Goal: Task Accomplishment & Management: Manage account settings

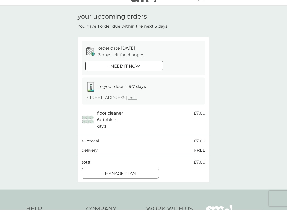
scroll to position [11, 0]
click at [127, 173] on div at bounding box center [127, 173] width 0 height 0
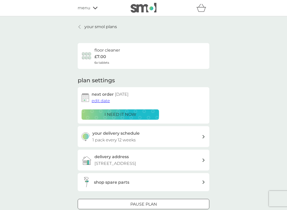
click at [101, 99] on span "edit date" at bounding box center [101, 100] width 18 height 5
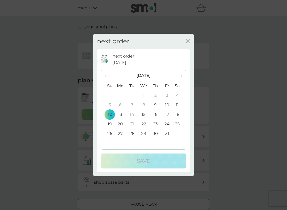
click at [181, 77] on span "›" at bounding box center [179, 75] width 5 height 11
click at [180, 76] on span "›" at bounding box center [179, 75] width 5 height 11
click at [110, 135] on td "28" at bounding box center [107, 134] width 13 height 10
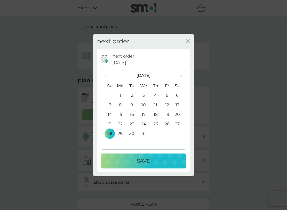
click at [137, 165] on button "Save" at bounding box center [143, 161] width 85 height 15
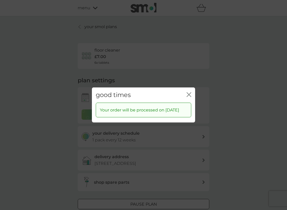
click at [190, 94] on icon "close" at bounding box center [189, 94] width 5 height 5
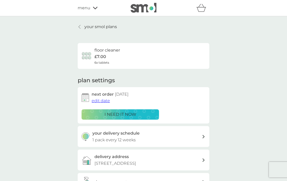
click at [83, 28] on link "your smol plans" at bounding box center [97, 27] width 39 height 7
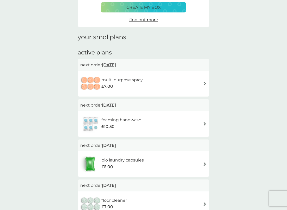
scroll to position [42, 0]
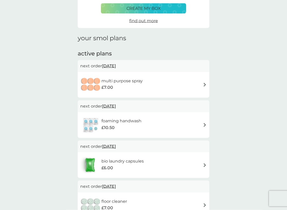
click at [96, 81] on img at bounding box center [90, 85] width 21 height 18
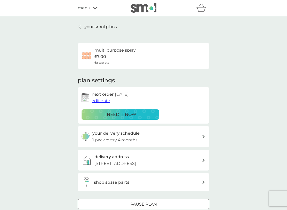
click at [100, 98] on span "edit date" at bounding box center [101, 100] width 18 height 5
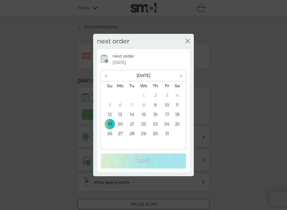
click at [181, 79] on span "›" at bounding box center [179, 75] width 5 height 11
click at [182, 79] on span "›" at bounding box center [179, 75] width 5 height 11
click at [111, 125] on td "18" at bounding box center [107, 125] width 13 height 10
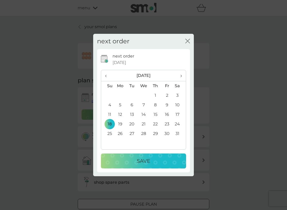
click at [140, 159] on p "Save" at bounding box center [143, 161] width 13 height 8
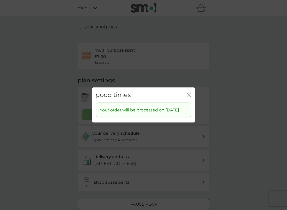
click at [189, 92] on icon "close" at bounding box center [189, 94] width 5 height 5
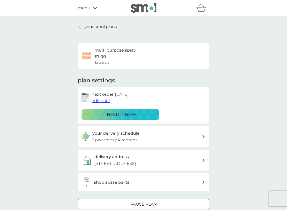
click at [86, 29] on p "your smol plans" at bounding box center [100, 27] width 33 height 7
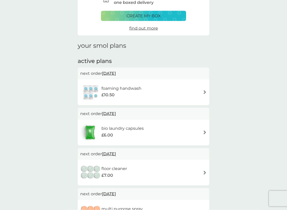
scroll to position [35, 0]
click at [105, 91] on span "£10.50" at bounding box center [108, 94] width 13 height 7
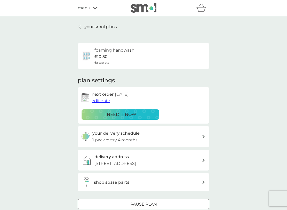
click at [102, 99] on span "edit date" at bounding box center [101, 100] width 18 height 5
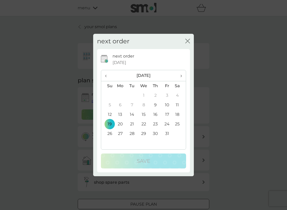
click at [168, 106] on td "10" at bounding box center [167, 106] width 12 height 10
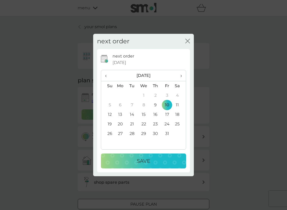
click at [147, 163] on p "Save" at bounding box center [143, 161] width 13 height 8
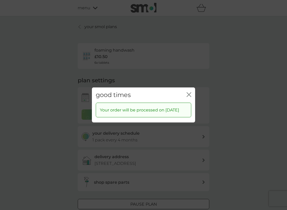
click at [189, 92] on icon "close" at bounding box center [189, 94] width 5 height 5
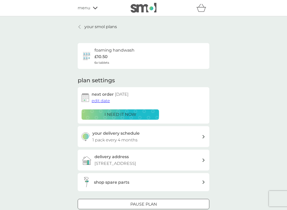
click at [83, 29] on link "your smol plans" at bounding box center [97, 27] width 39 height 7
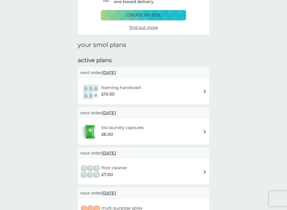
scroll to position [38, 0]
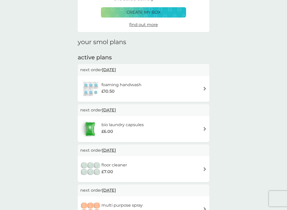
click at [109, 126] on h6 "bio laundry capsules" at bounding box center [123, 125] width 42 height 7
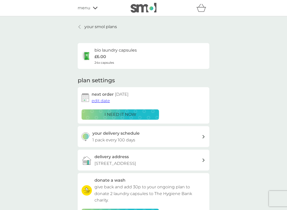
click at [101, 101] on span "edit date" at bounding box center [101, 100] width 18 height 5
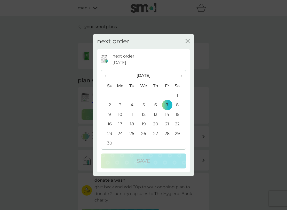
click at [107, 75] on span "‹" at bounding box center [107, 75] width 5 height 11
click at [168, 106] on td "10" at bounding box center [167, 106] width 12 height 10
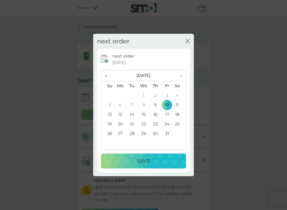
click at [146, 166] on button "Save" at bounding box center [143, 161] width 85 height 15
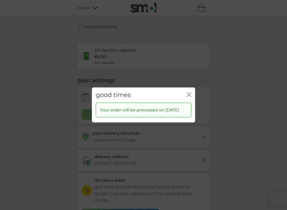
click at [189, 95] on button "close" at bounding box center [189, 94] width 5 height 5
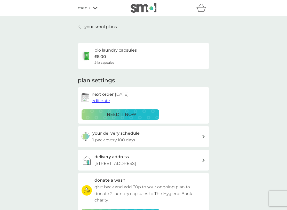
click at [84, 29] on p "your smol plans" at bounding box center [100, 27] width 33 height 7
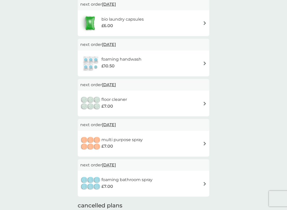
scroll to position [105, 0]
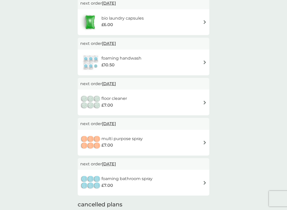
click at [116, 82] on span "28 Dec 2025" at bounding box center [109, 84] width 14 height 10
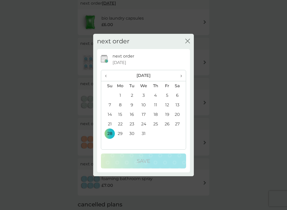
click at [181, 77] on span "›" at bounding box center [179, 75] width 5 height 11
click at [110, 126] on td "18" at bounding box center [107, 125] width 13 height 10
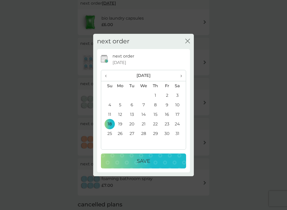
click at [144, 165] on p "Save" at bounding box center [143, 161] width 13 height 8
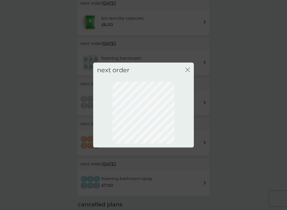
scroll to position [6, 0]
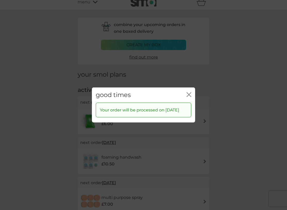
click at [189, 92] on icon "close" at bounding box center [189, 94] width 5 height 5
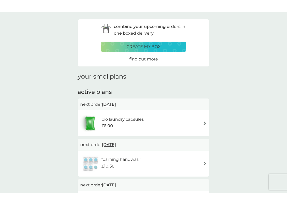
scroll to position [0, 0]
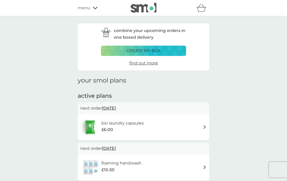
click at [146, 65] on span "find out more" at bounding box center [143, 63] width 29 height 5
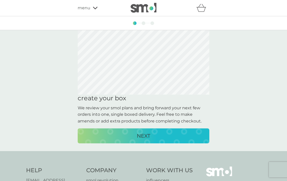
click at [92, 9] on div "menu" at bounding box center [100, 8] width 44 height 7
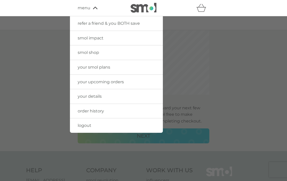
click at [202, 9] on icon "basket" at bounding box center [202, 8] width 10 height 8
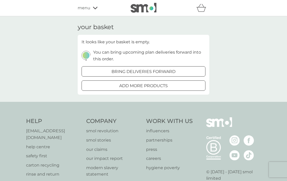
click at [95, 11] on div "menu" at bounding box center [100, 8] width 44 height 7
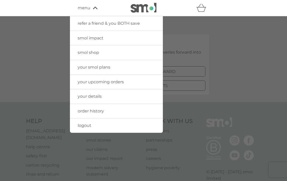
click at [95, 10] on icon at bounding box center [95, 7] width 5 height 3
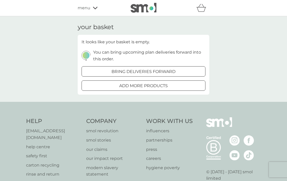
click at [94, 11] on div "menu" at bounding box center [100, 8] width 44 height 7
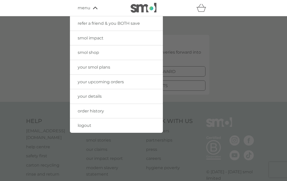
click at [86, 129] on link "logout" at bounding box center [116, 126] width 93 height 14
